Goal: Check status: Check status

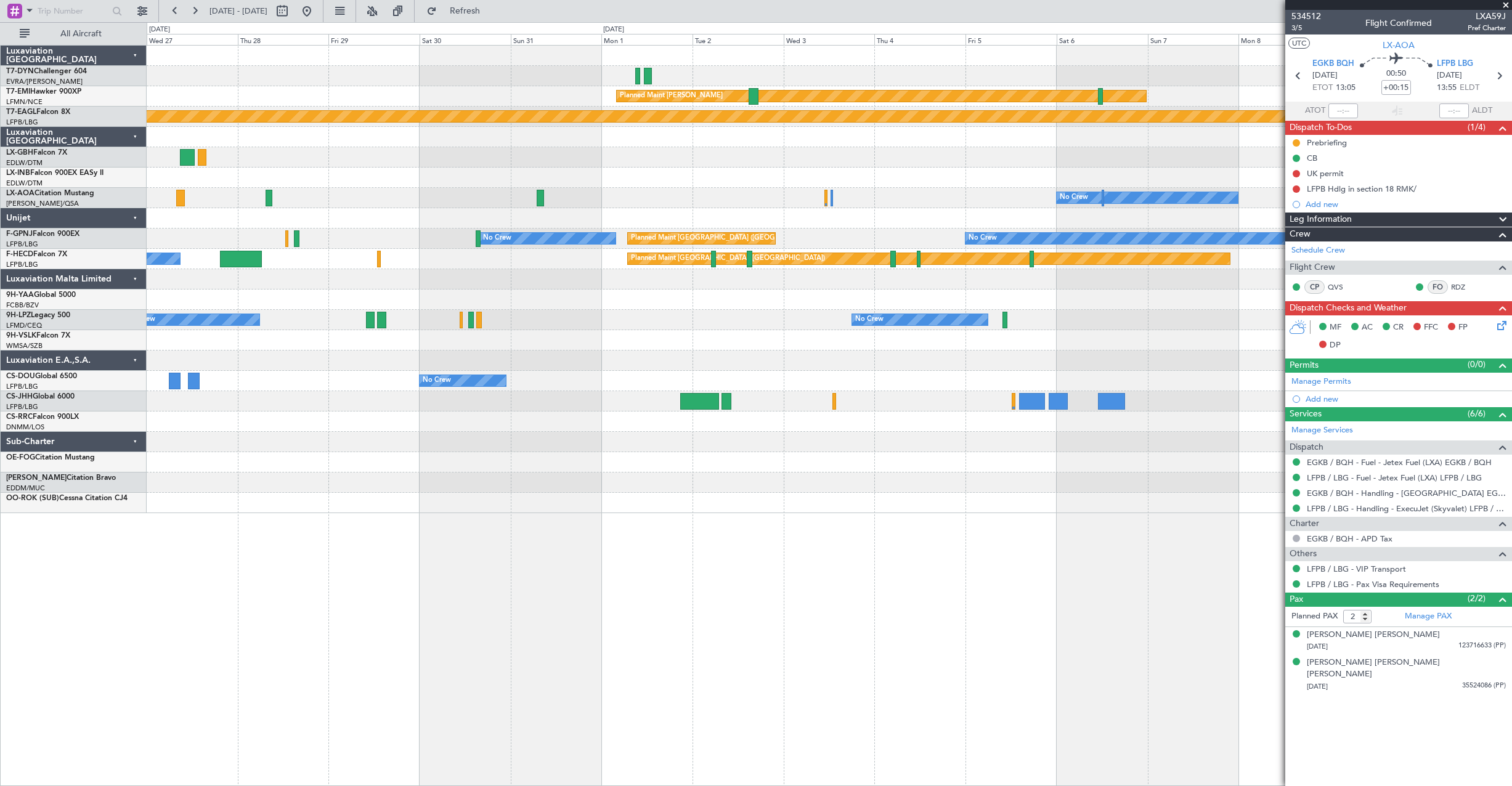
click at [133, 93] on div "Planned Maint [PERSON_NAME] Planned Maint Geneva ([GEOGRAPHIC_DATA]) No Crew No…" at bounding box center [756, 404] width 1512 height 764
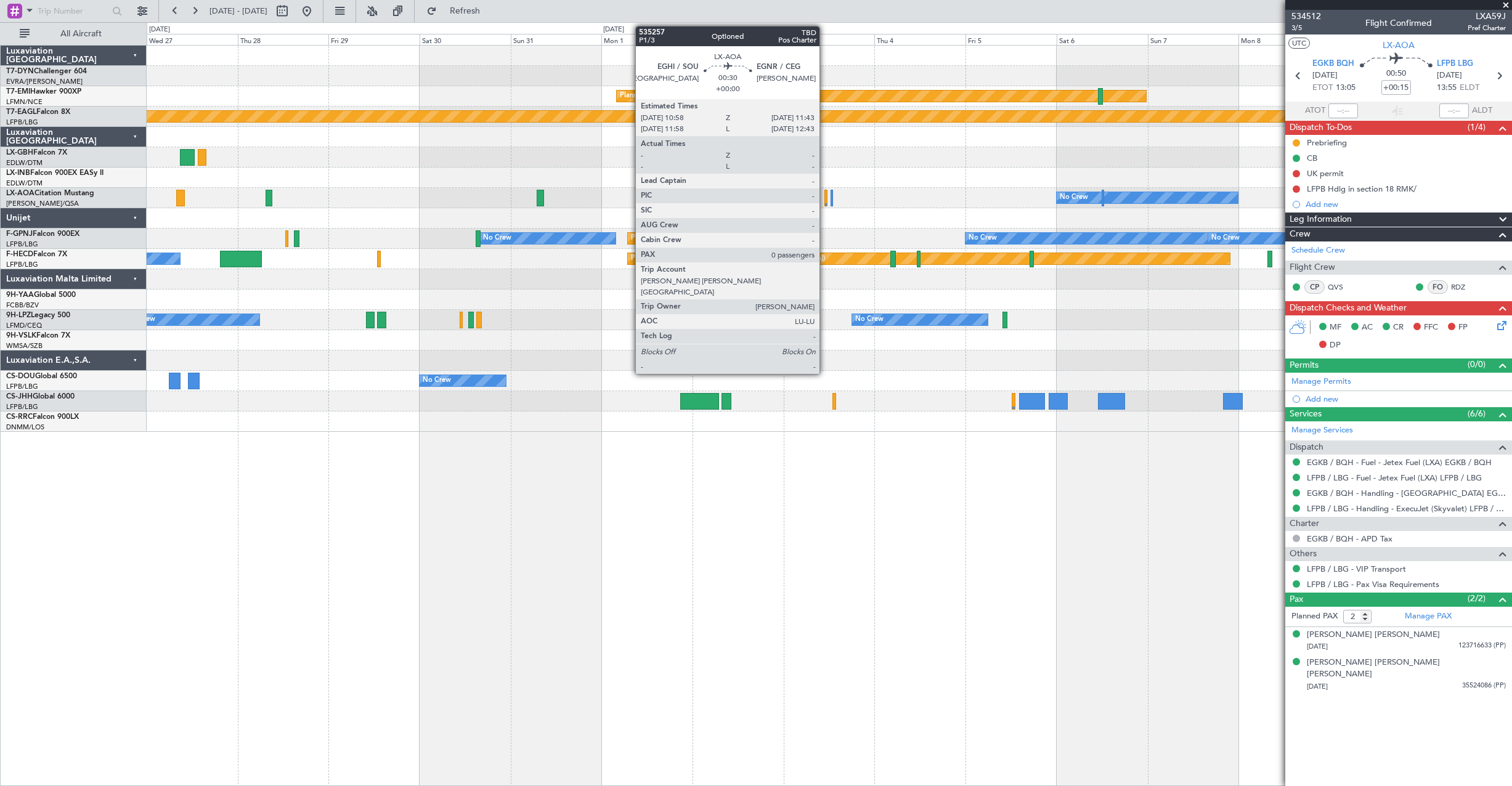
click at [825, 198] on div at bounding box center [826, 197] width 3 height 17
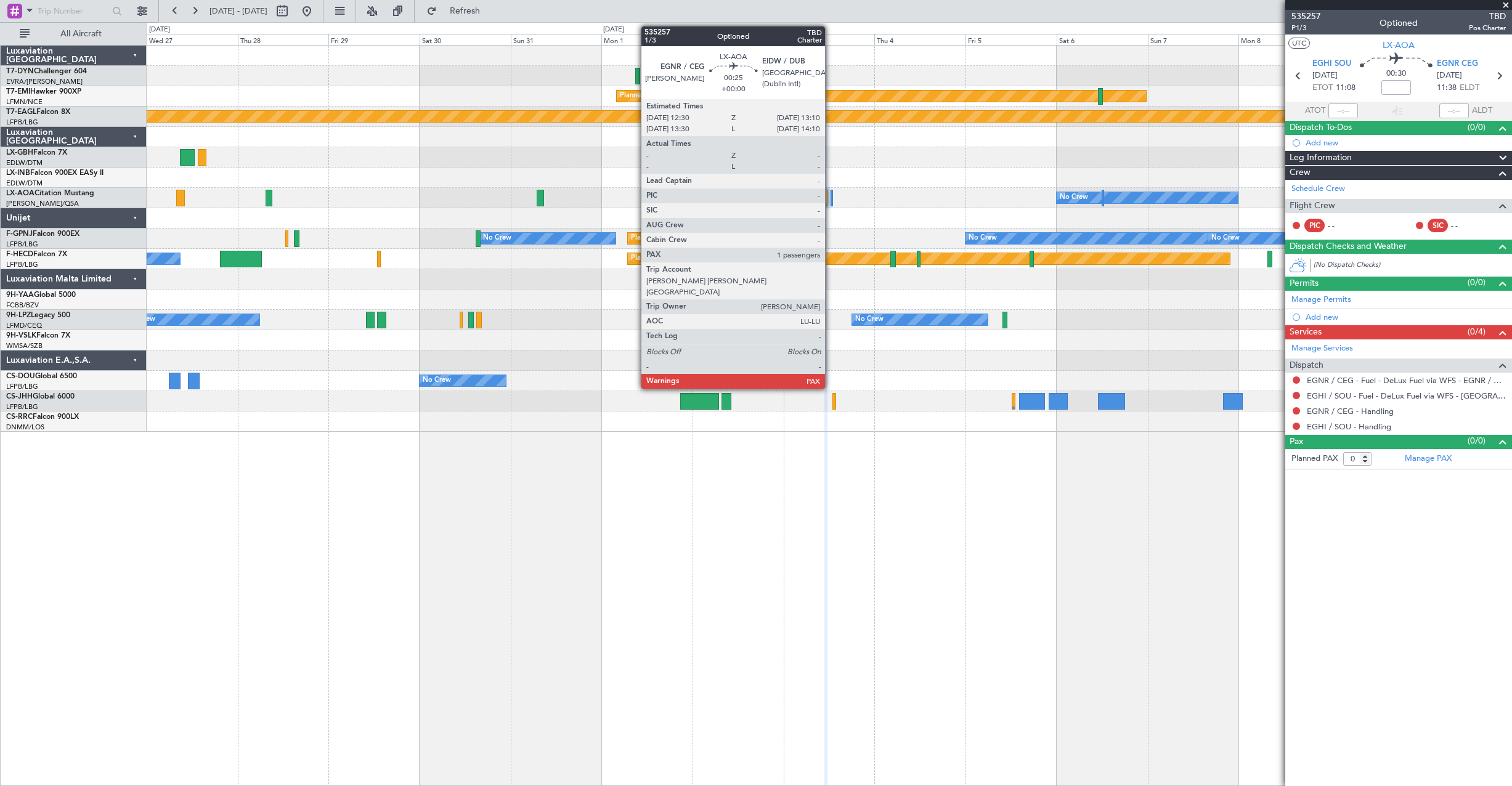
click at [830, 200] on div at bounding box center [832, 197] width 3 height 17
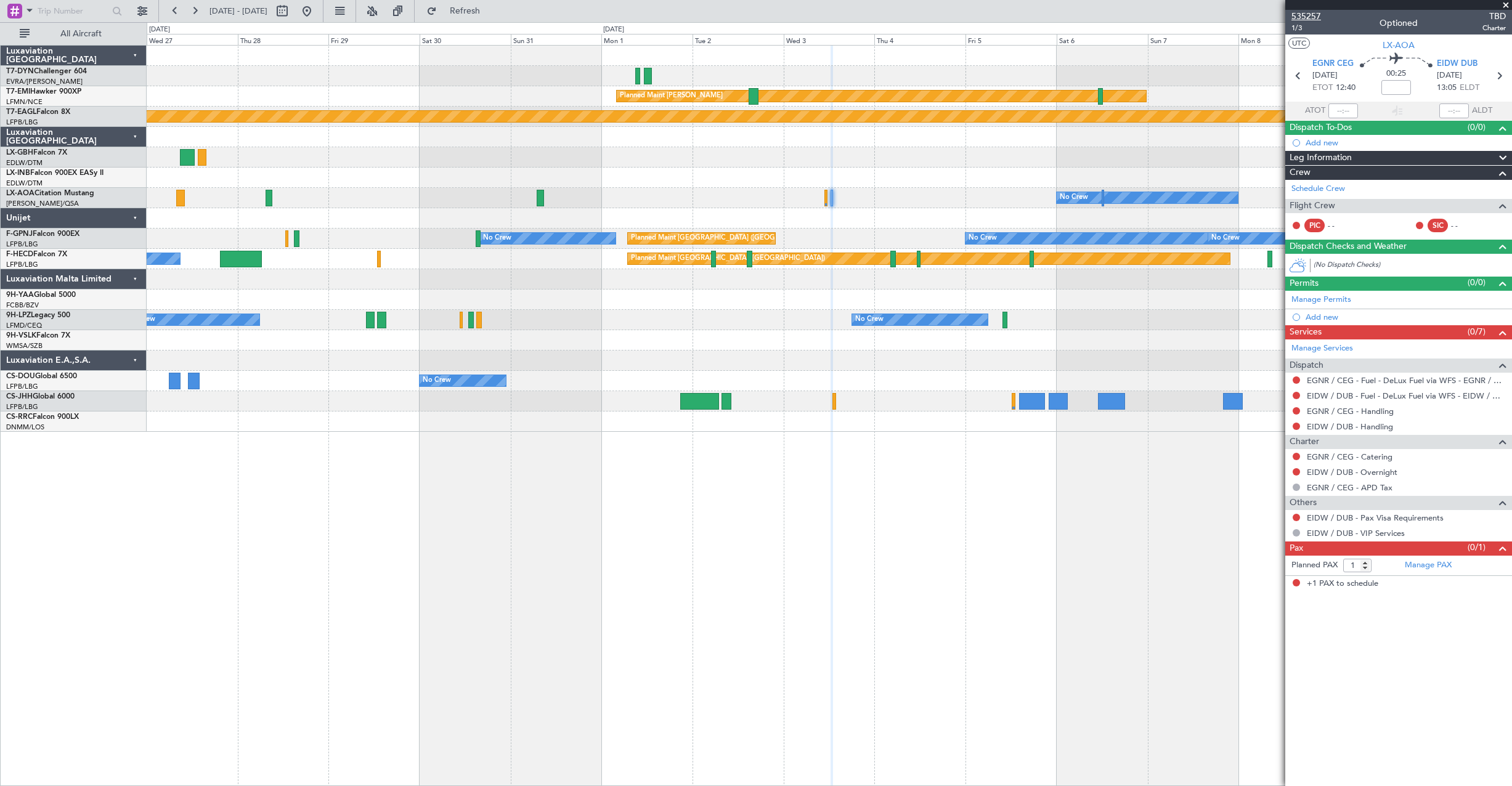
click at [1316, 11] on span "535257" at bounding box center [1306, 16] width 30 height 13
click at [486, 18] on button "Refresh" at bounding box center [457, 11] width 74 height 20
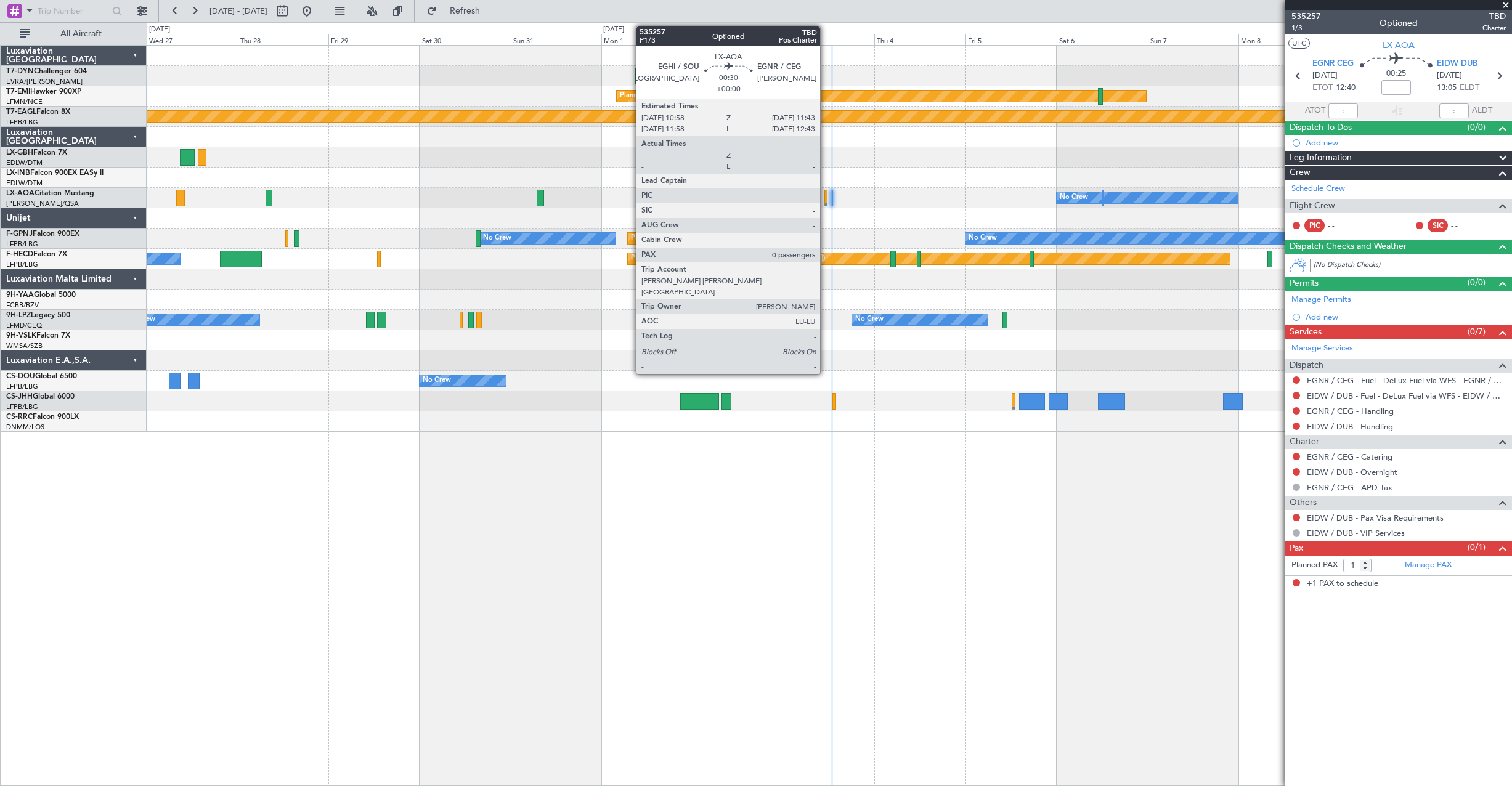
click at [826, 196] on div at bounding box center [826, 197] width 3 height 17
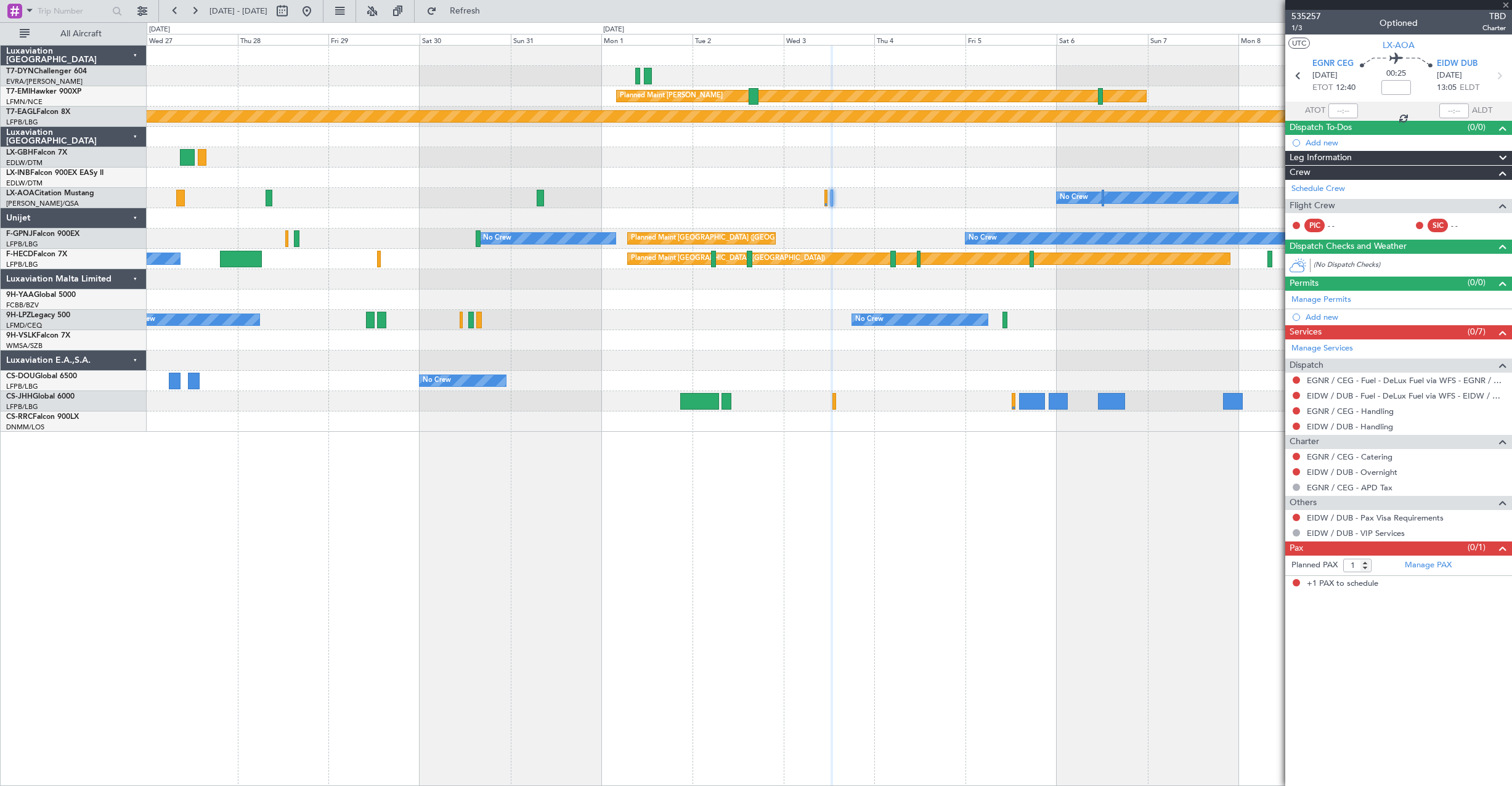
type input "0"
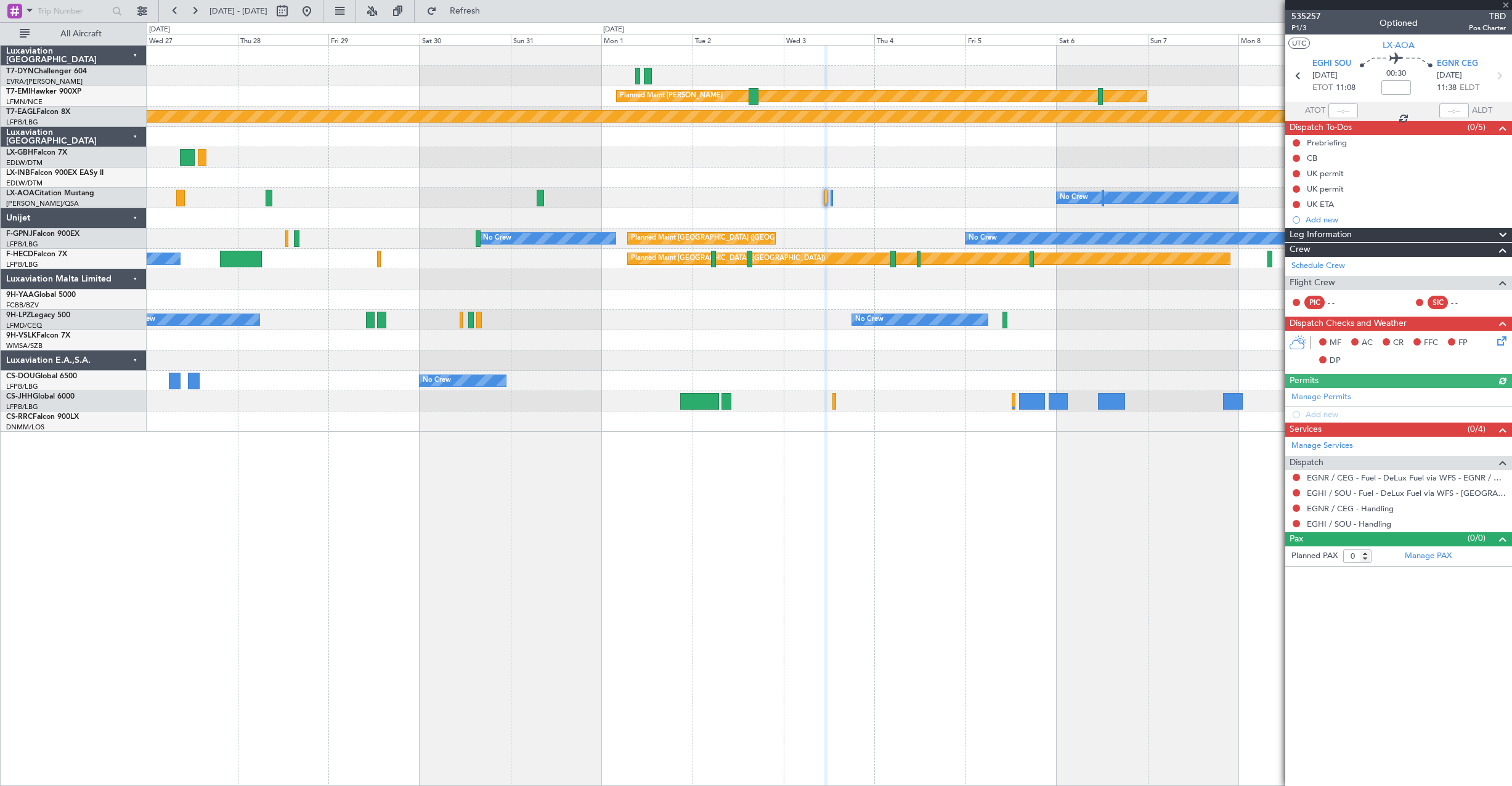
click at [1001, 197] on div "No Crew No Crew Sabadell No Crew Sabadell" at bounding box center [828, 197] width 1364 height 20
click at [1315, 12] on span "535257" at bounding box center [1306, 16] width 30 height 13
click at [1324, 509] on link "EGNR / CEG - Handling" at bounding box center [1350, 508] width 87 height 10
click at [1364, 493] on link "EGHI / SOU - Fuel - DeLux Fuel via WFS - [GEOGRAPHIC_DATA] / SOU" at bounding box center [1406, 493] width 199 height 10
click at [1333, 526] on link "EGHI / SOU - Handling" at bounding box center [1349, 523] width 85 height 10
